Goal: Information Seeking & Learning: Stay updated

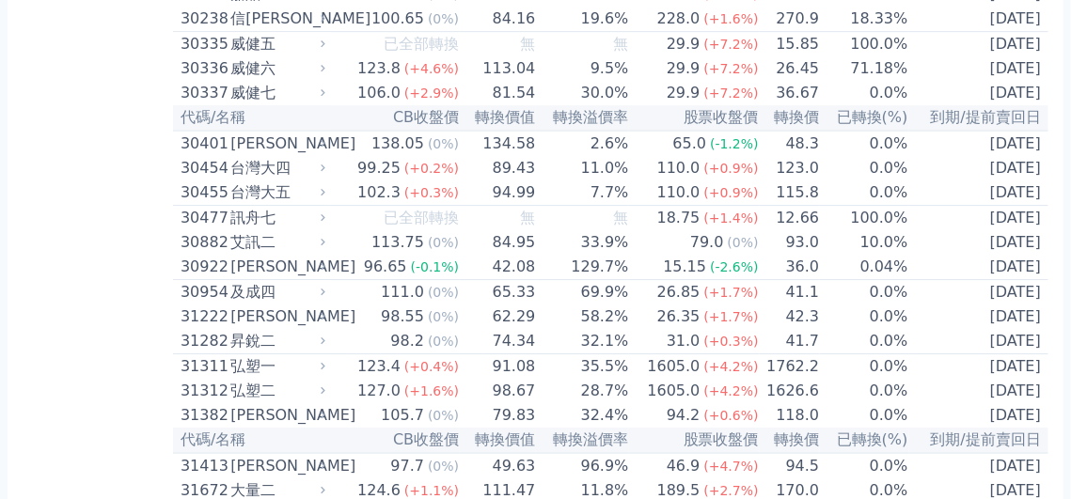
scroll to position [2696, 0]
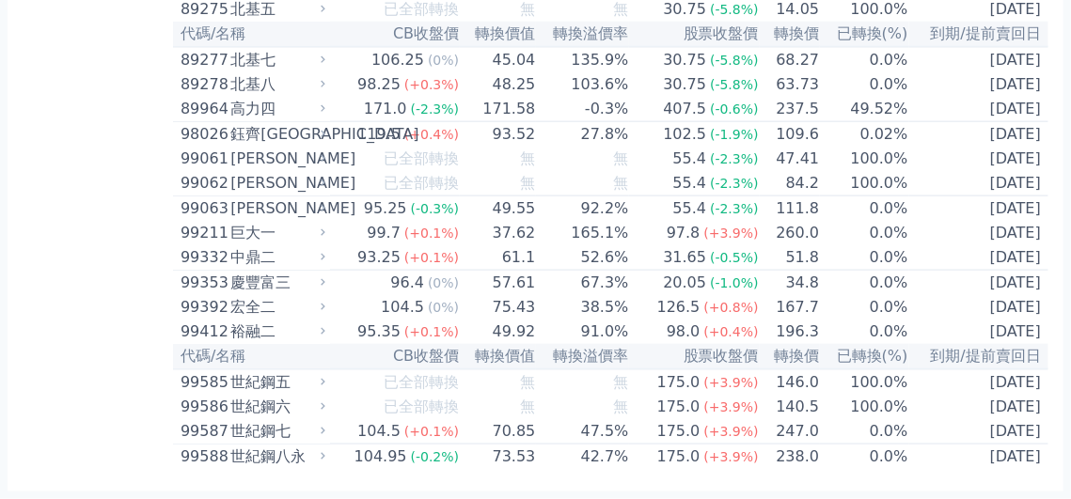
scroll to position [11023, 0]
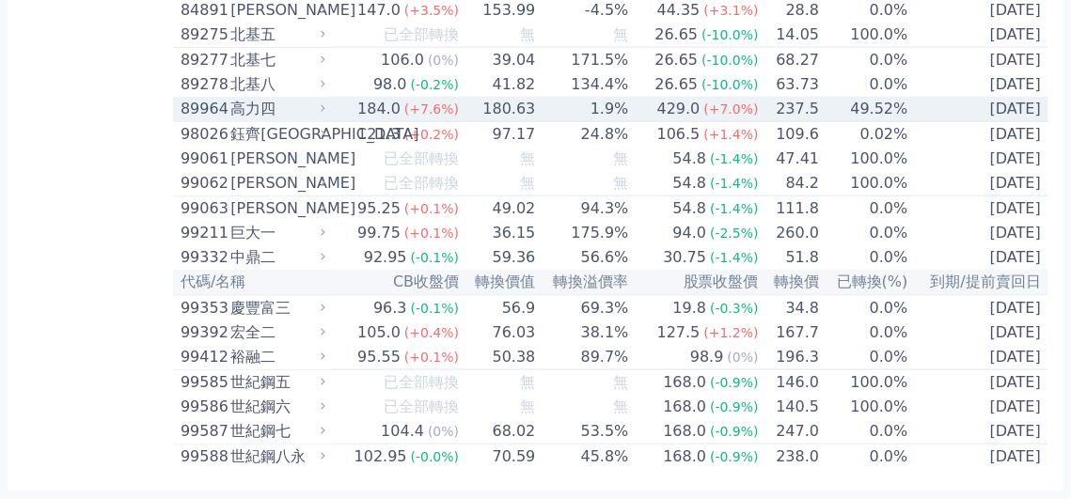
scroll to position [11023, 0]
